Goal: Navigation & Orientation: Find specific page/section

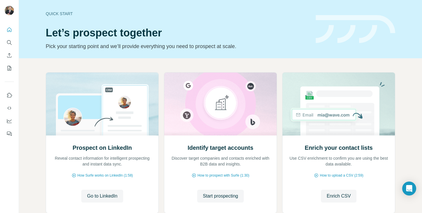
scroll to position [38, 0]
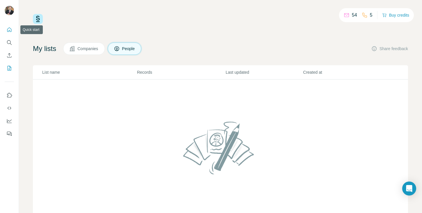
click at [7, 28] on icon "Quick start" at bounding box center [9, 30] width 6 height 6
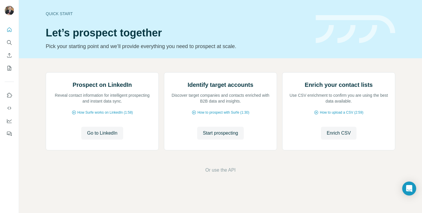
scroll to position [38, 0]
click at [9, 68] on icon "My lists" at bounding box center [9, 68] width 6 height 6
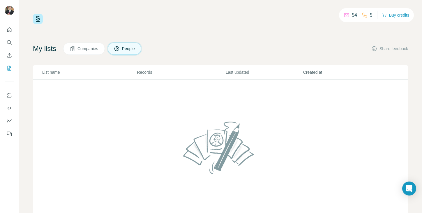
click at [38, 19] on img at bounding box center [38, 19] width 10 height 10
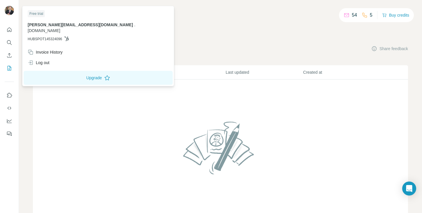
click at [9, 11] on img at bounding box center [9, 10] width 9 height 9
click at [209, 41] on div "54 5 Buy credits My lists Companies People Share feedback List name Records Las…" at bounding box center [220, 118] width 375 height 208
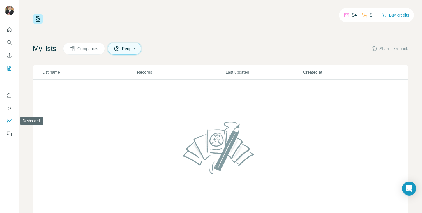
click at [8, 121] on icon "Dashboard" at bounding box center [9, 120] width 5 height 2
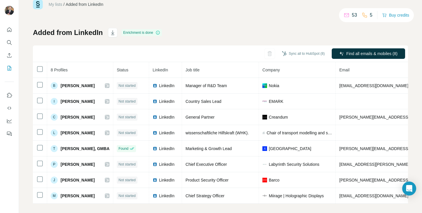
scroll to position [16, 0]
